Goal: Task Accomplishment & Management: Manage account settings

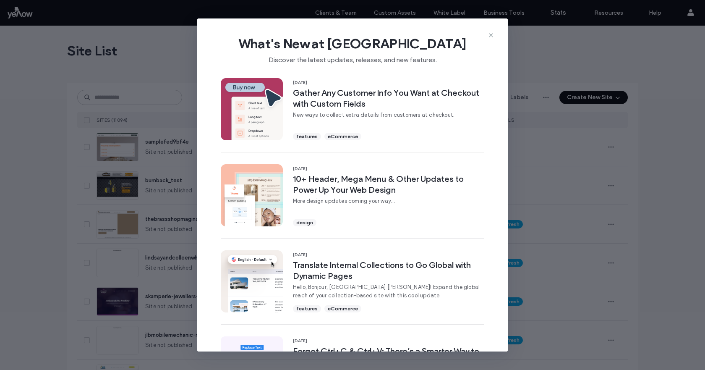
click at [142, 100] on div "What's New at Duda Discover the latest updates, releases, and new features. 11 …" at bounding box center [352, 185] width 705 height 370
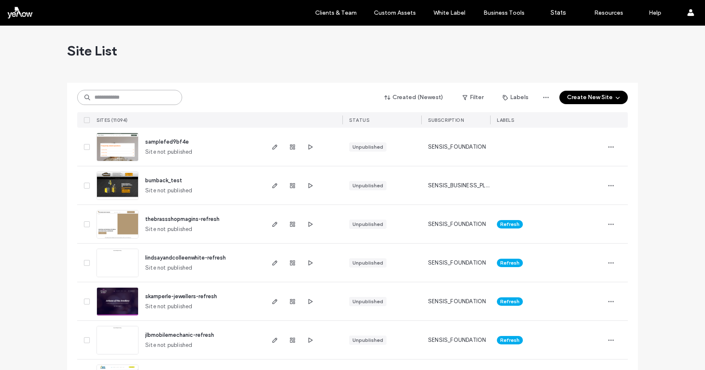
click at [121, 101] on input at bounding box center [129, 97] width 105 height 15
paste input "**********"
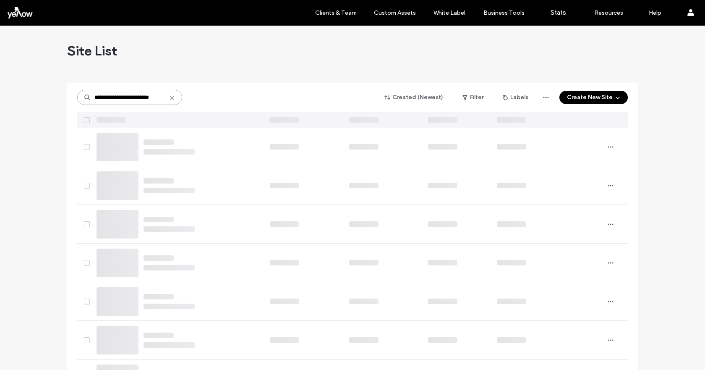
scroll to position [0, 4]
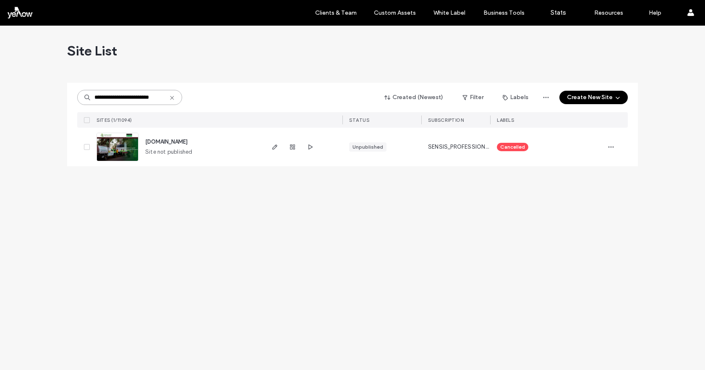
type input "**********"
click at [170, 139] on span "www.garwoodtreeservices.com.au" at bounding box center [166, 141] width 42 height 6
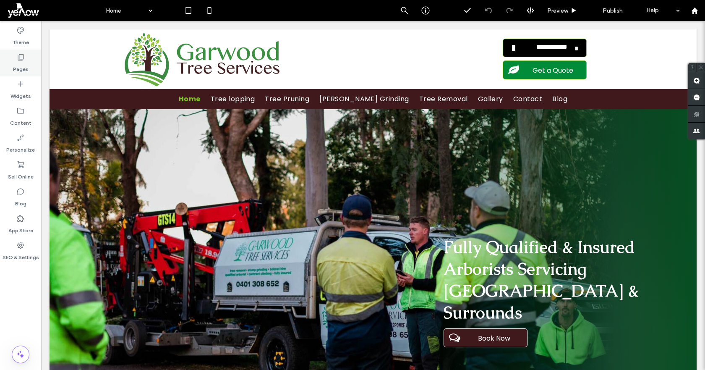
click at [15, 66] on label "Pages" at bounding box center [21, 67] width 16 height 12
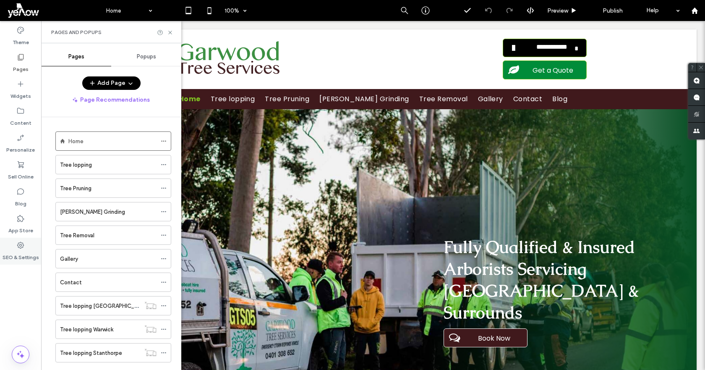
click at [27, 248] on div "SEO & Settings" at bounding box center [20, 250] width 41 height 27
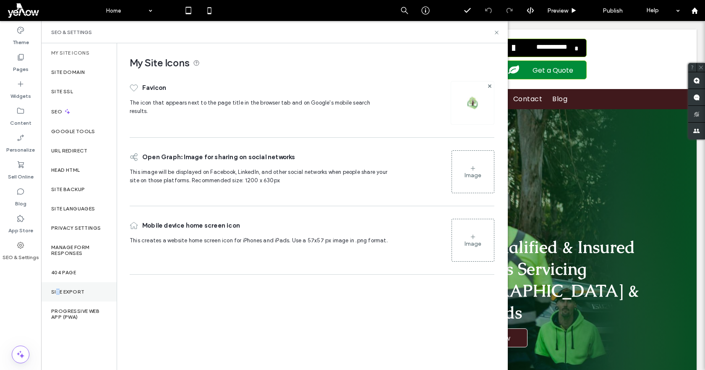
click at [58, 289] on label "Site Export" at bounding box center [67, 292] width 33 height 6
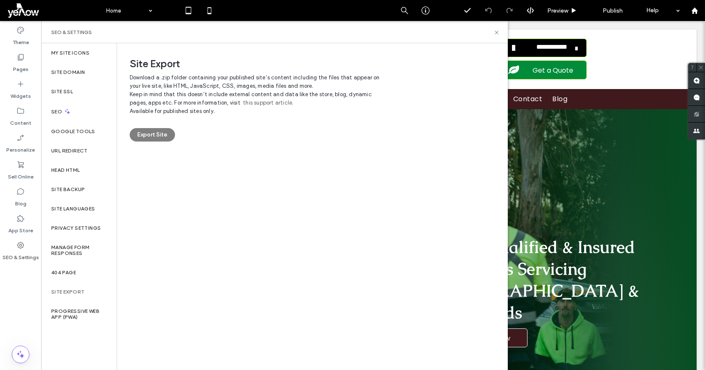
drag, startPoint x: 156, startPoint y: 136, endPoint x: 293, endPoint y: 144, distance: 137.4
click at [155, 136] on div "Export Site" at bounding box center [312, 134] width 365 height 13
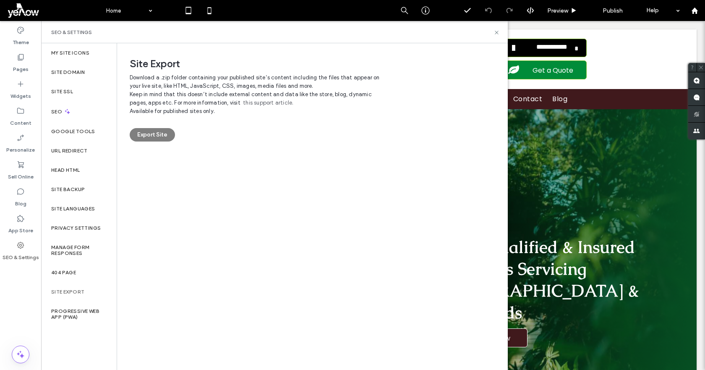
click at [154, 131] on div "Export Site" at bounding box center [312, 134] width 365 height 13
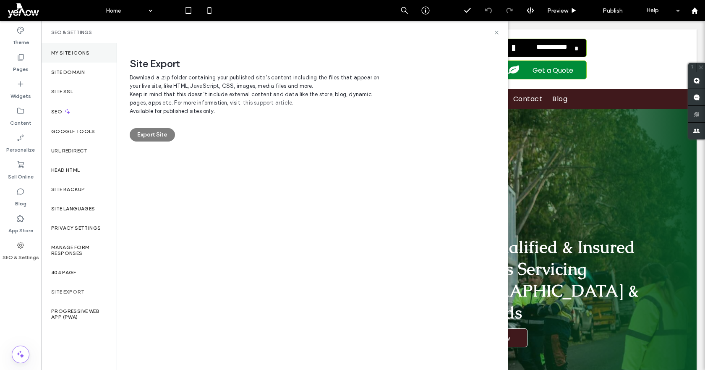
click at [77, 46] on div "My Site Icons" at bounding box center [79, 52] width 76 height 19
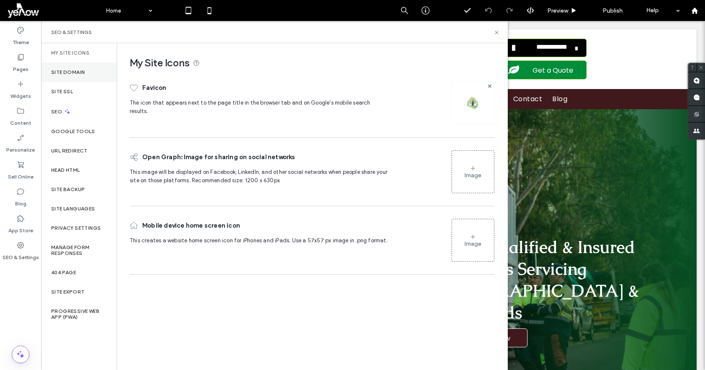
click at [69, 69] on label "Site Domain" at bounding box center [68, 72] width 34 height 6
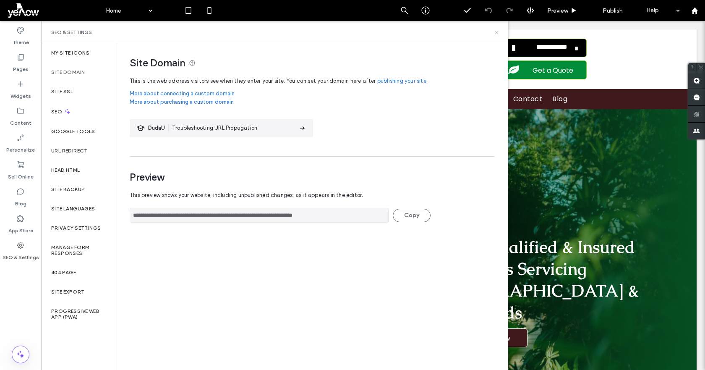
click at [496, 33] on use at bounding box center [496, 32] width 3 height 3
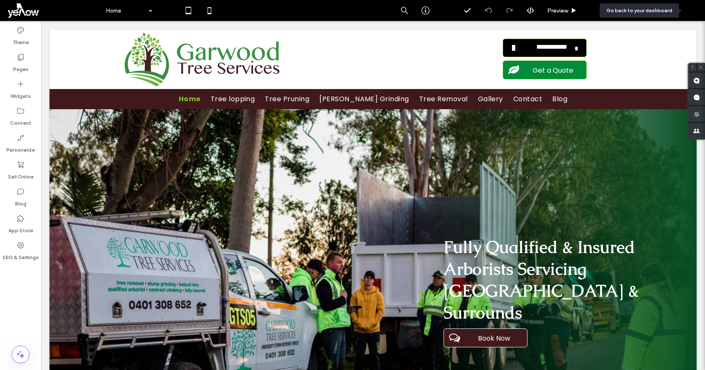
click at [695, 13] on use at bounding box center [694, 10] width 6 height 6
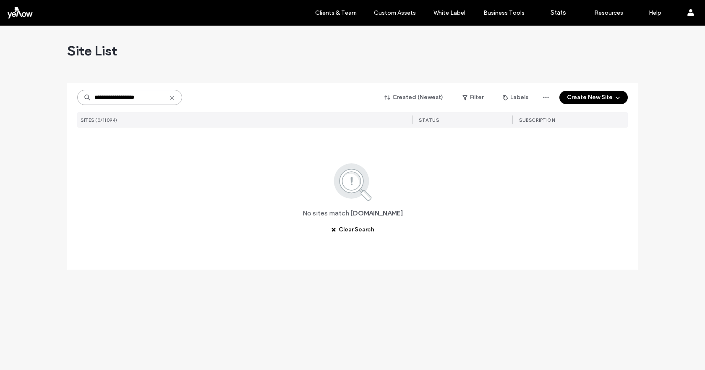
click at [118, 100] on input "**********" at bounding box center [129, 97] width 105 height 15
click at [118, 99] on input "**********" at bounding box center [129, 97] width 105 height 15
paste input "********"
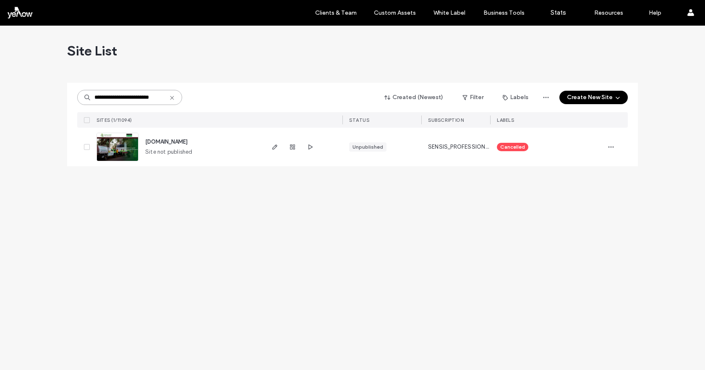
scroll to position [0, 4]
type input "**********"
click at [167, 146] on div "[DOMAIN_NAME]" at bounding box center [166, 142] width 42 height 8
click at [173, 139] on span "[DOMAIN_NAME]" at bounding box center [166, 141] width 42 height 6
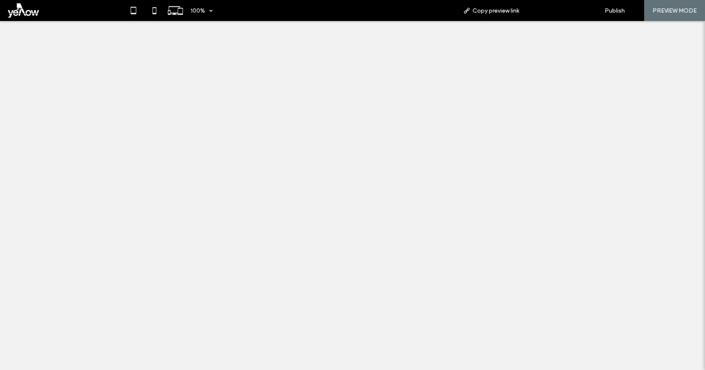
click at [490, 13] on span "Copy preview link" at bounding box center [495, 10] width 47 height 7
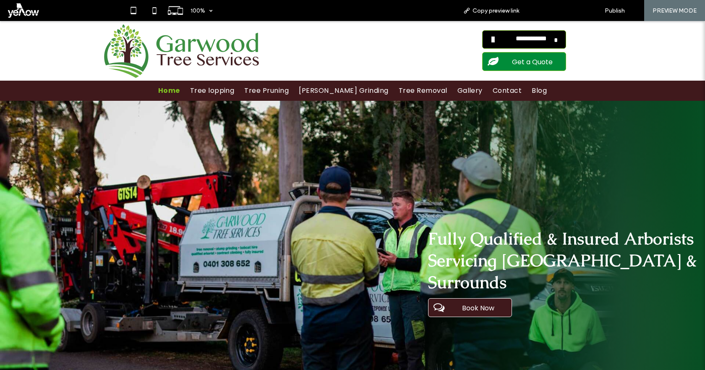
click at [567, 12] on span "Back to editor" at bounding box center [559, 10] width 39 height 7
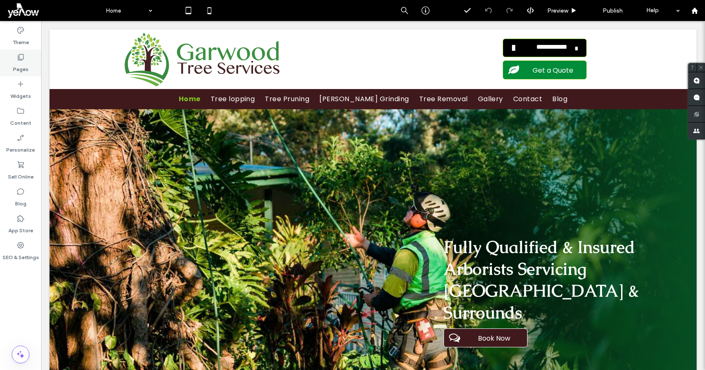
click at [20, 68] on label "Pages" at bounding box center [21, 67] width 16 height 12
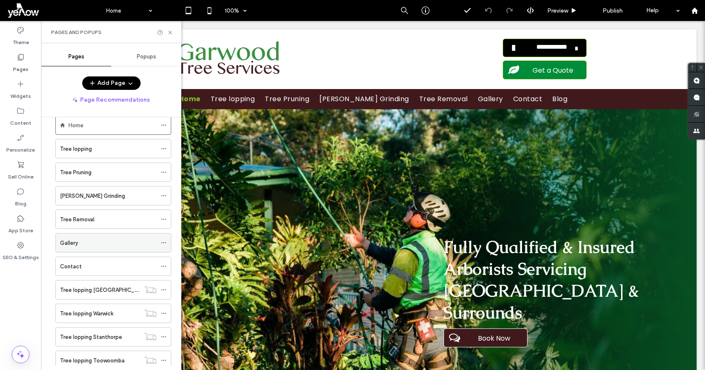
scroll to position [42, 0]
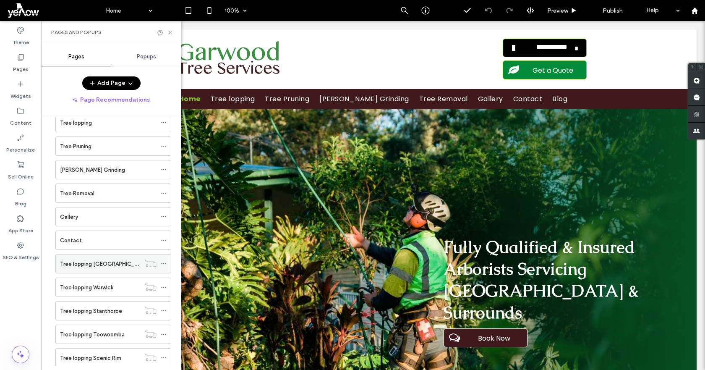
click at [110, 265] on label "Tree lopping [GEOGRAPHIC_DATA]" at bounding box center [104, 263] width 89 height 15
click at [170, 30] on icon at bounding box center [170, 32] width 6 height 6
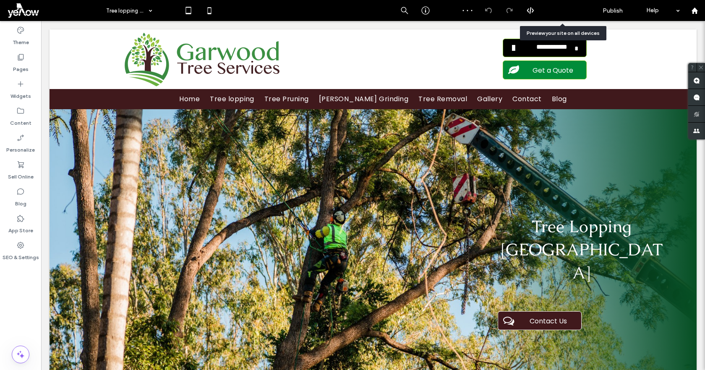
click at [570, 10] on div "Preview" at bounding box center [562, 10] width 42 height 7
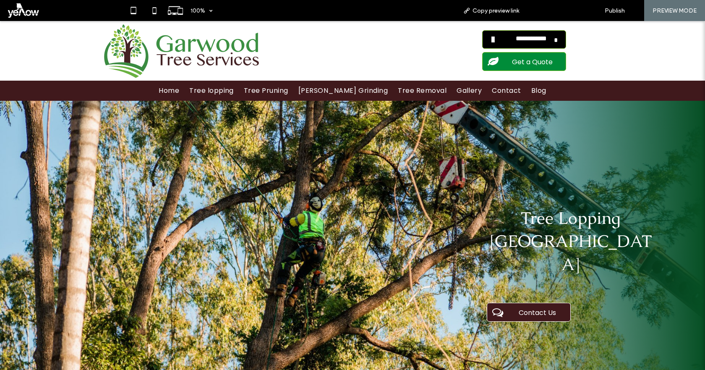
click at [560, 10] on span "Back to editor" at bounding box center [559, 10] width 39 height 7
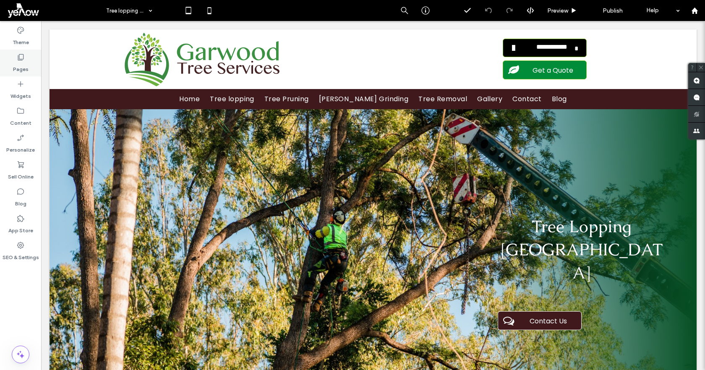
click at [17, 64] on label "Pages" at bounding box center [21, 67] width 16 height 12
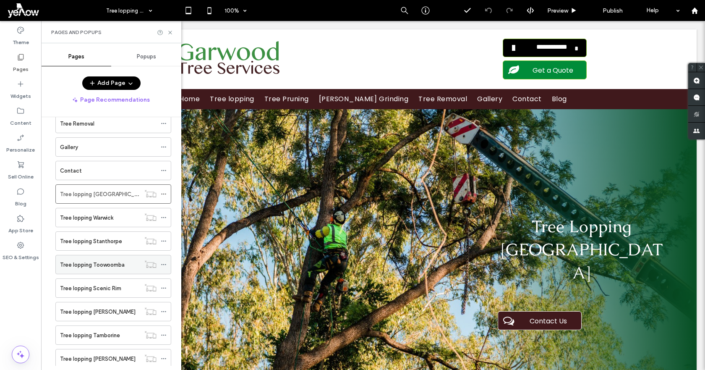
scroll to position [126, 0]
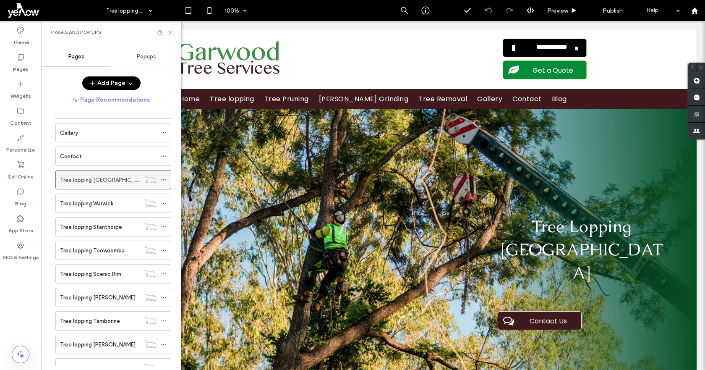
click at [163, 177] on icon at bounding box center [164, 180] width 6 height 6
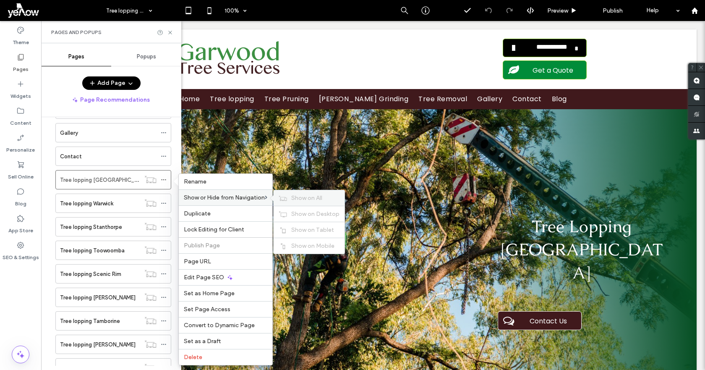
click at [312, 201] on span "Show on All" at bounding box center [306, 197] width 31 height 7
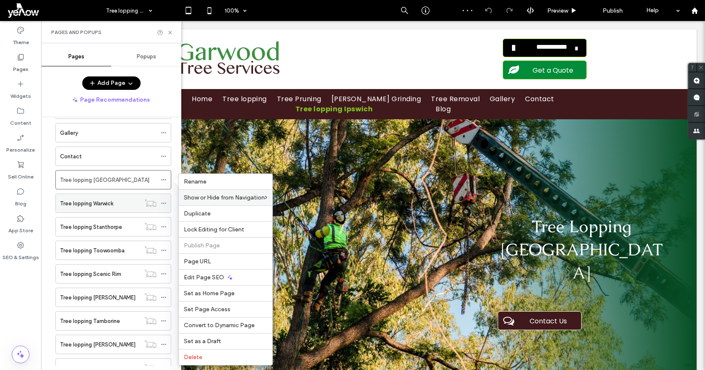
click at [160, 206] on div at bounding box center [150, 202] width 21 height 8
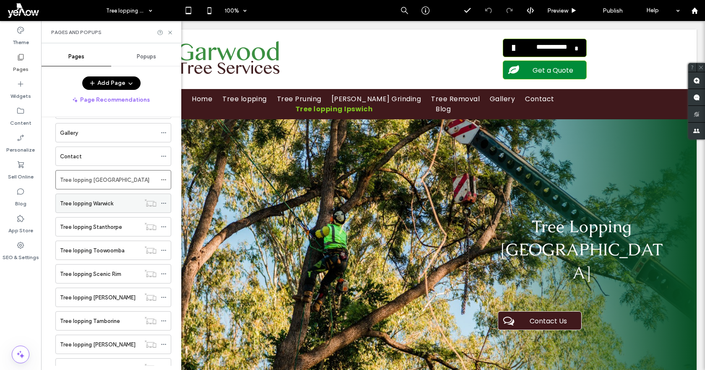
click at [151, 204] on icon at bounding box center [150, 202] width 12 height 8
click at [164, 202] on icon at bounding box center [164, 203] width 6 height 6
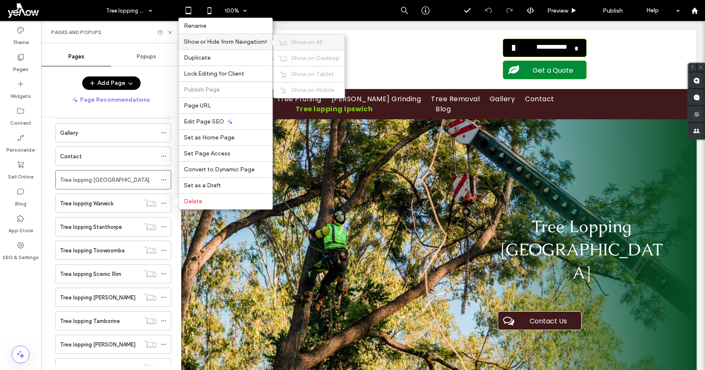
click at [305, 41] on span "Show on All" at bounding box center [306, 42] width 31 height 7
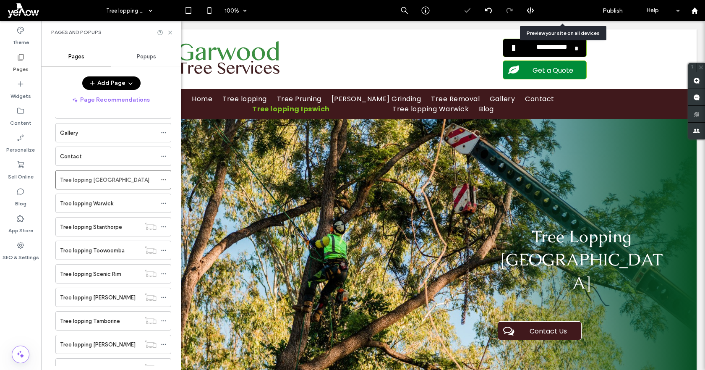
click at [564, 11] on span "Preview" at bounding box center [557, 10] width 21 height 7
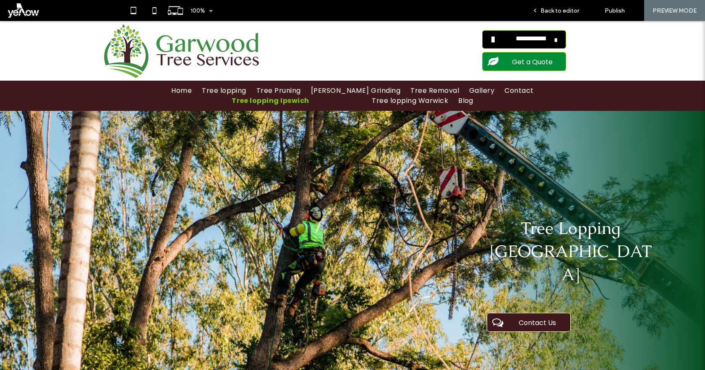
click at [488, 16] on div "Copy preview link" at bounding box center [491, 10] width 69 height 21
click at [554, 9] on span "Back to editor" at bounding box center [559, 10] width 39 height 7
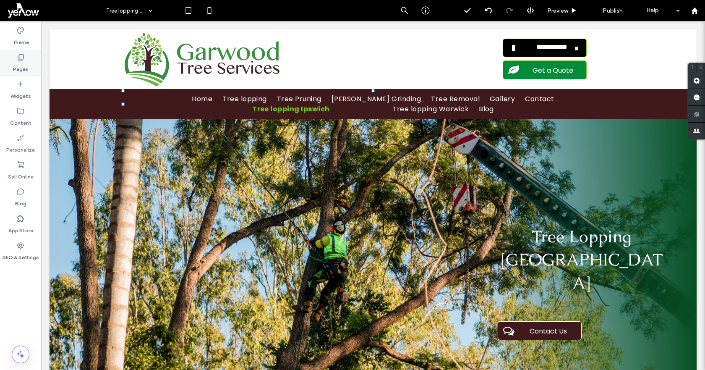
click at [18, 64] on label "Pages" at bounding box center [21, 67] width 16 height 12
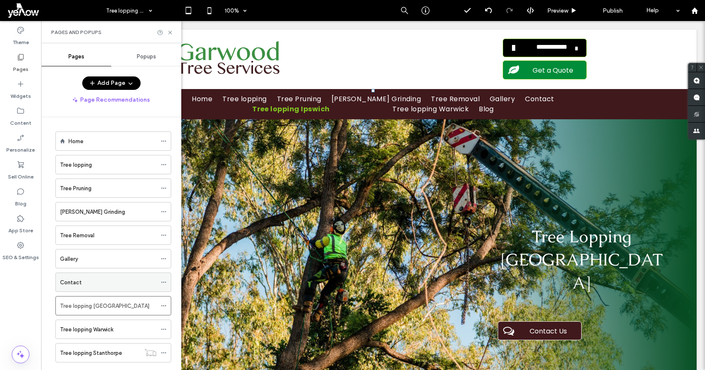
scroll to position [42, 0]
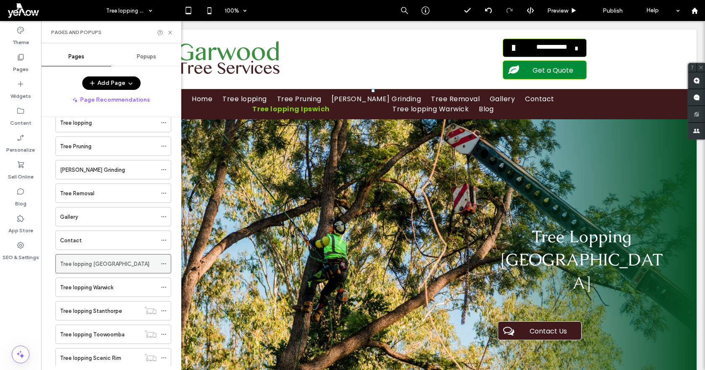
click at [162, 261] on icon at bounding box center [164, 264] width 6 height 6
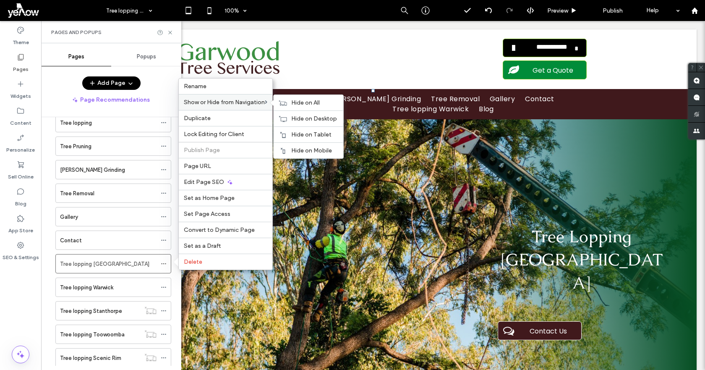
click at [224, 97] on div "Show or Hide from Navigation Hide on All Hide on Desktop Hide on Tablet Hide on…" at bounding box center [226, 102] width 94 height 16
click at [300, 103] on span "Hide on All" at bounding box center [305, 102] width 29 height 7
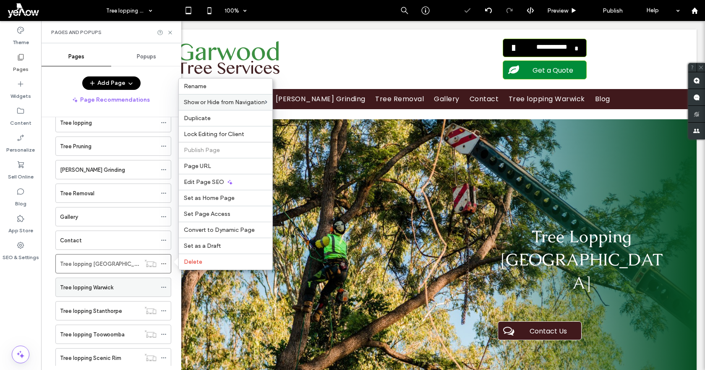
click at [165, 286] on icon at bounding box center [164, 287] width 6 height 6
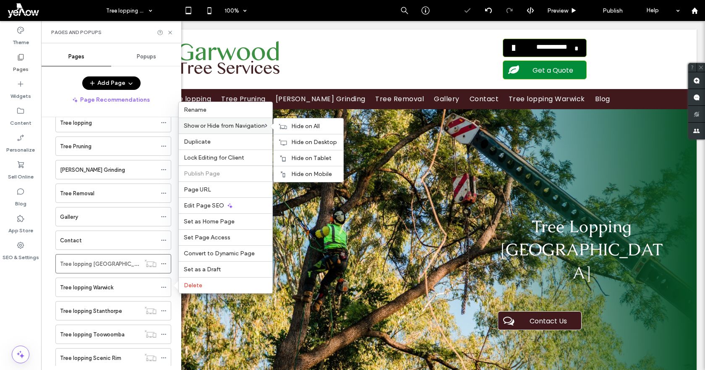
click at [227, 125] on span "Show or Hide from Navigation" at bounding box center [224, 125] width 81 height 7
click at [313, 127] on span "Hide on All" at bounding box center [305, 126] width 29 height 7
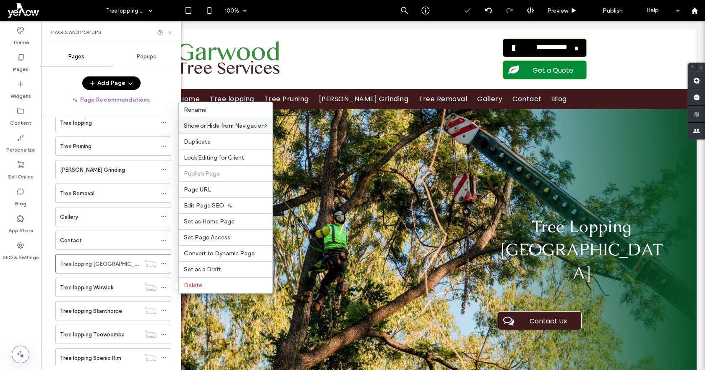
drag, startPoint x: 169, startPoint y: 34, endPoint x: 596, endPoint y: 110, distance: 433.9
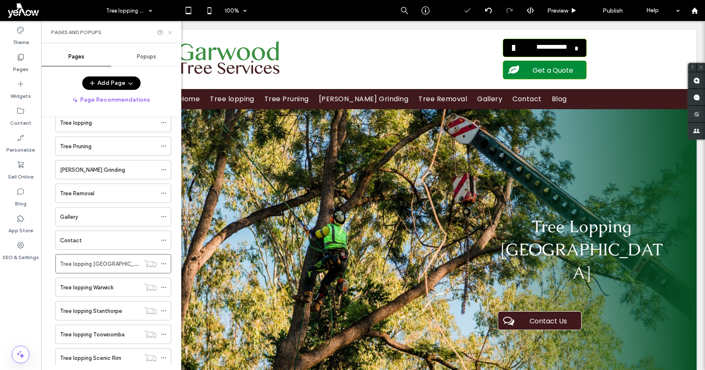
click at [169, 34] on icon at bounding box center [170, 32] width 6 height 6
